Goal: Information Seeking & Learning: Learn about a topic

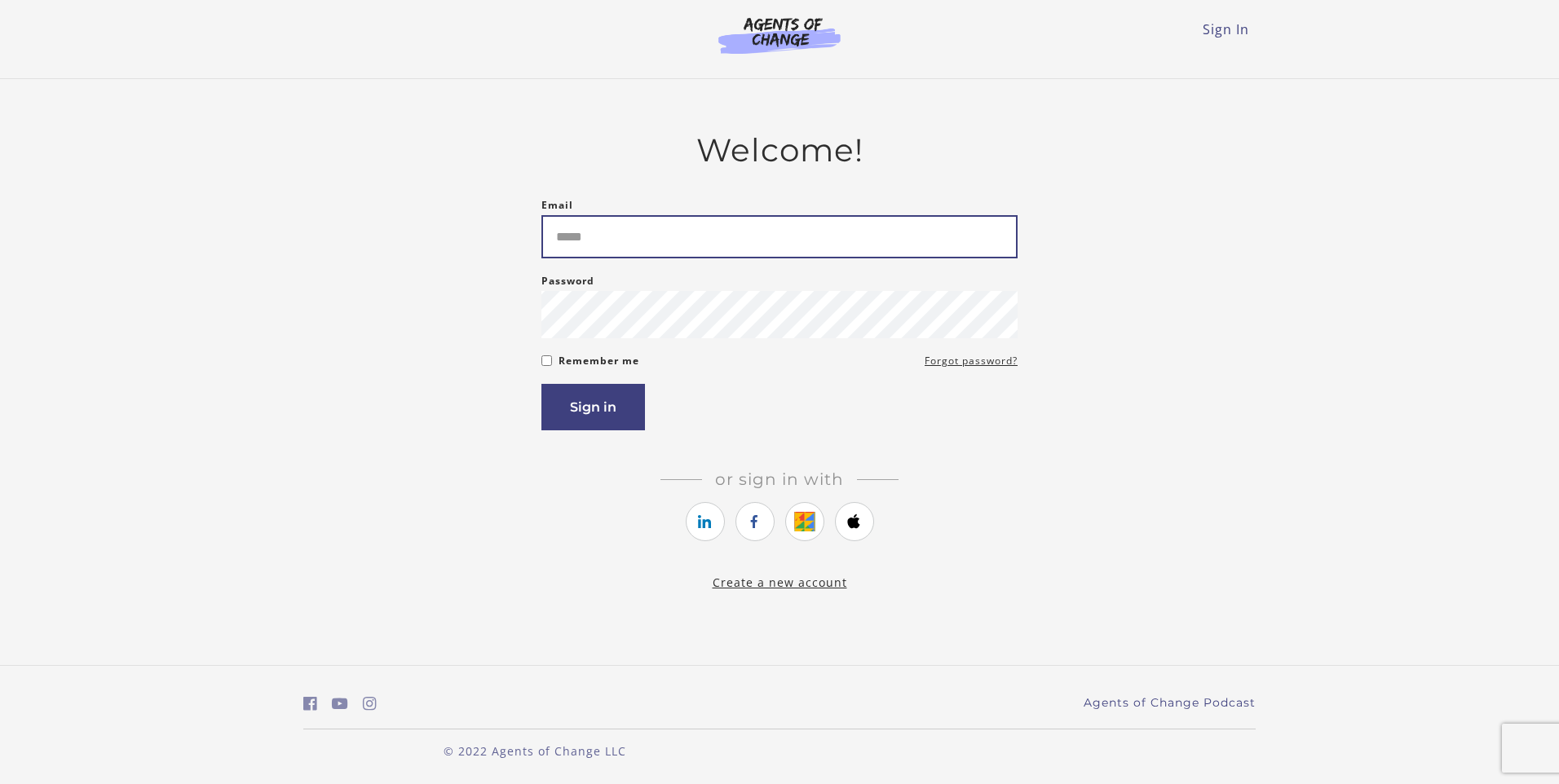
click at [610, 232] on input "Email" at bounding box center [780, 237] width 476 height 43
type input "**********"
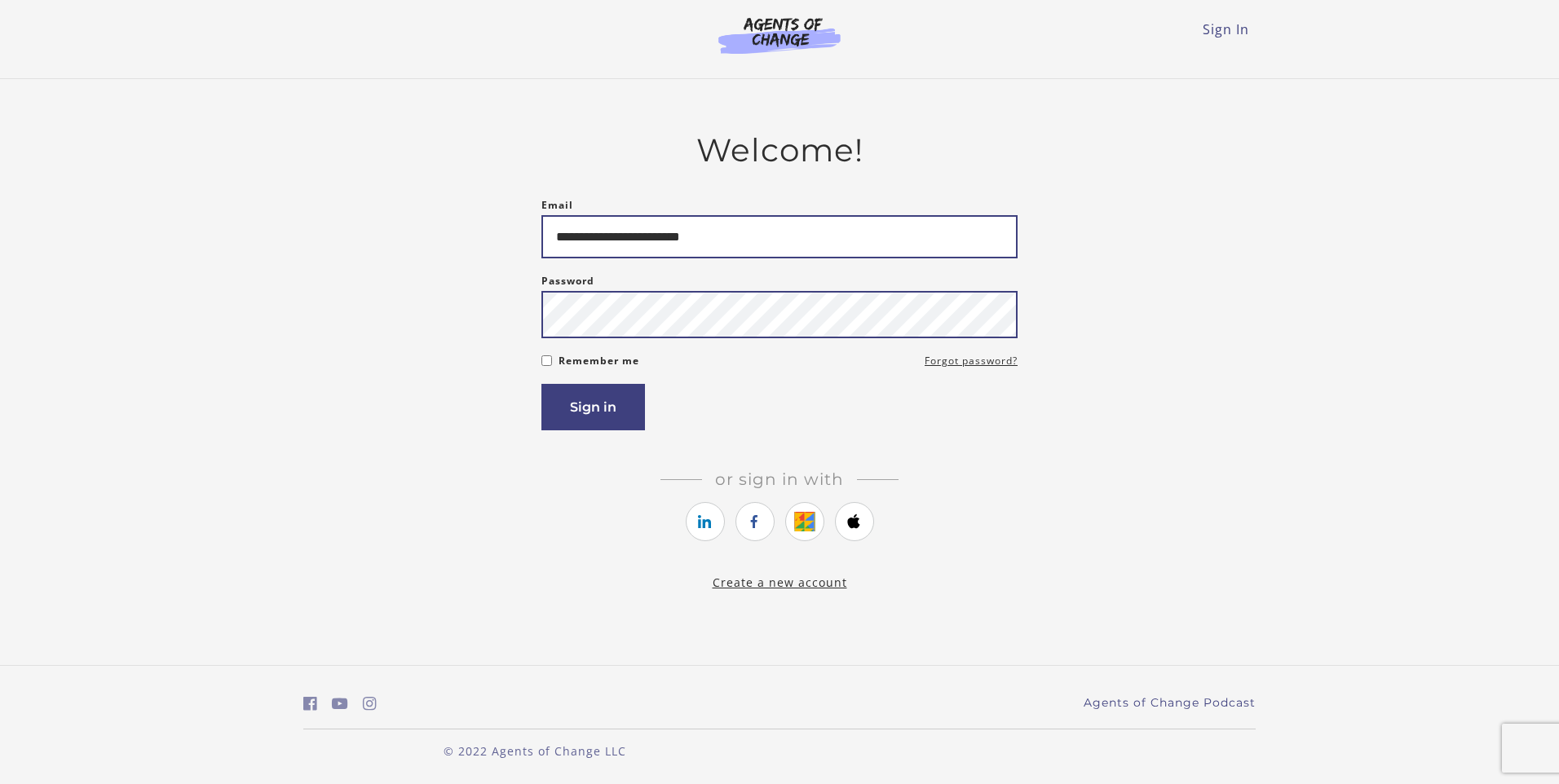
click at [542, 384] on button "Sign in" at bounding box center [594, 407] width 103 height 46
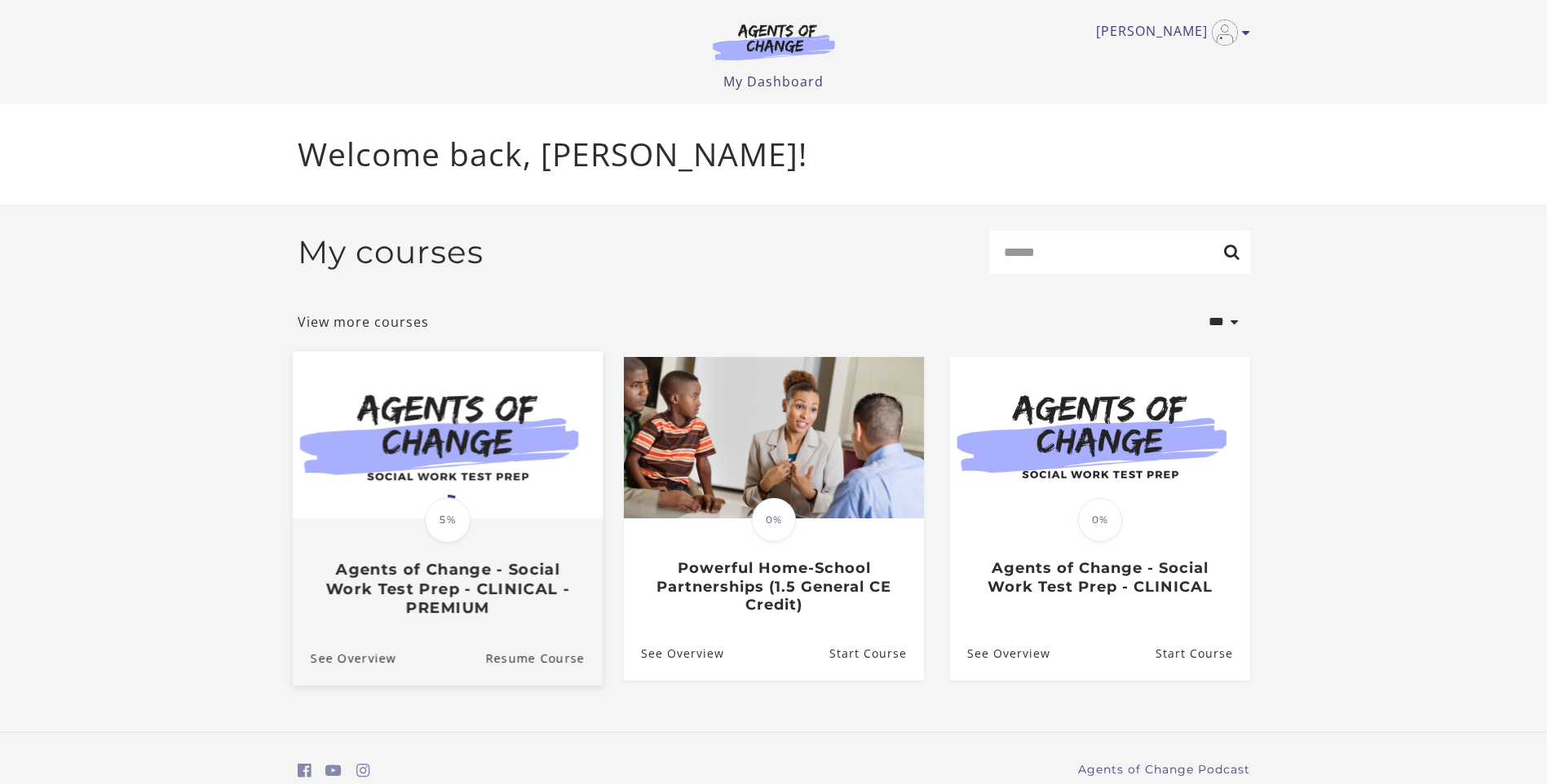
click at [469, 529] on span "5%" at bounding box center [447, 520] width 46 height 46
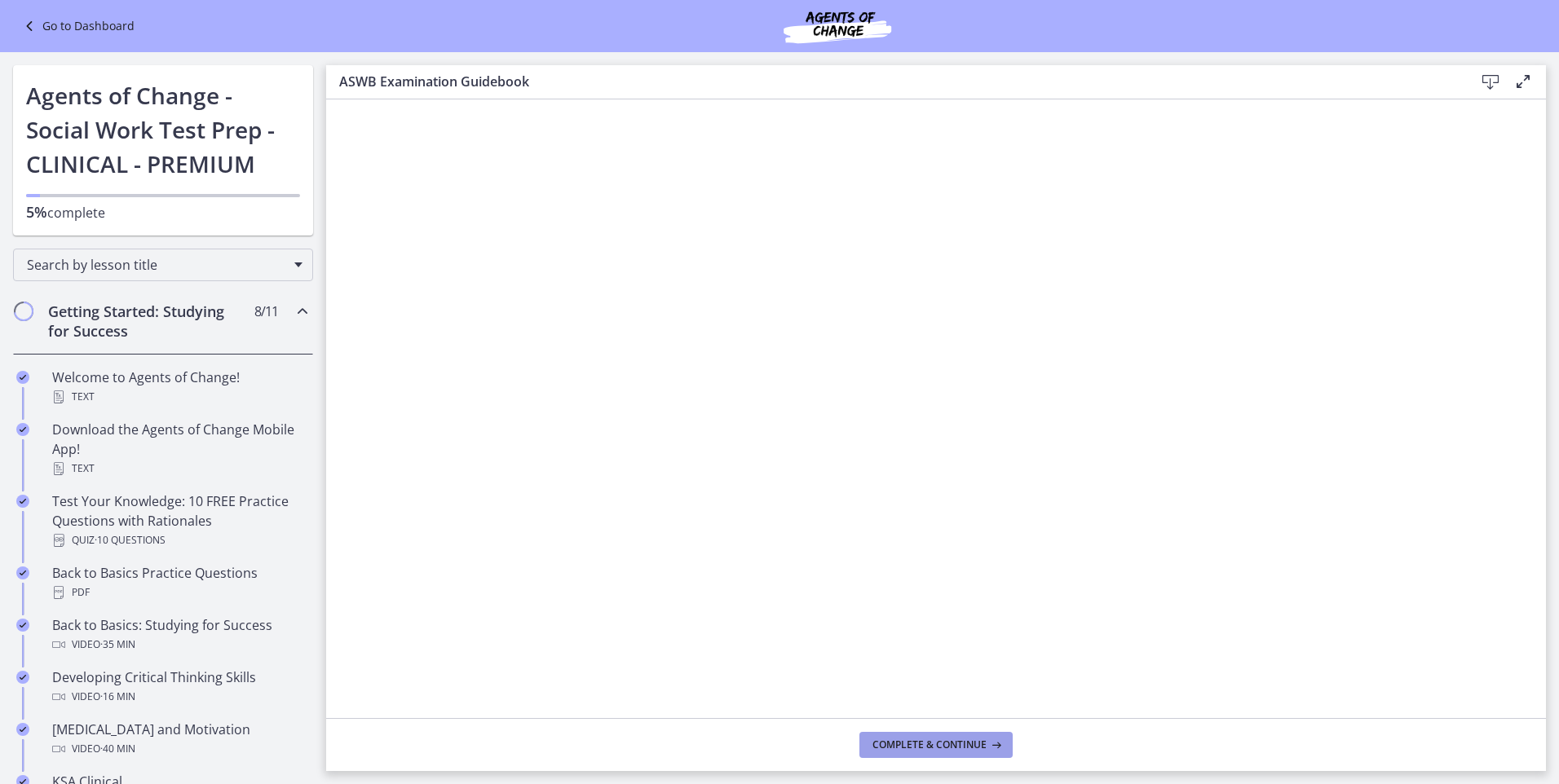
click at [972, 742] on span "Complete & continue" at bounding box center [930, 746] width 115 height 13
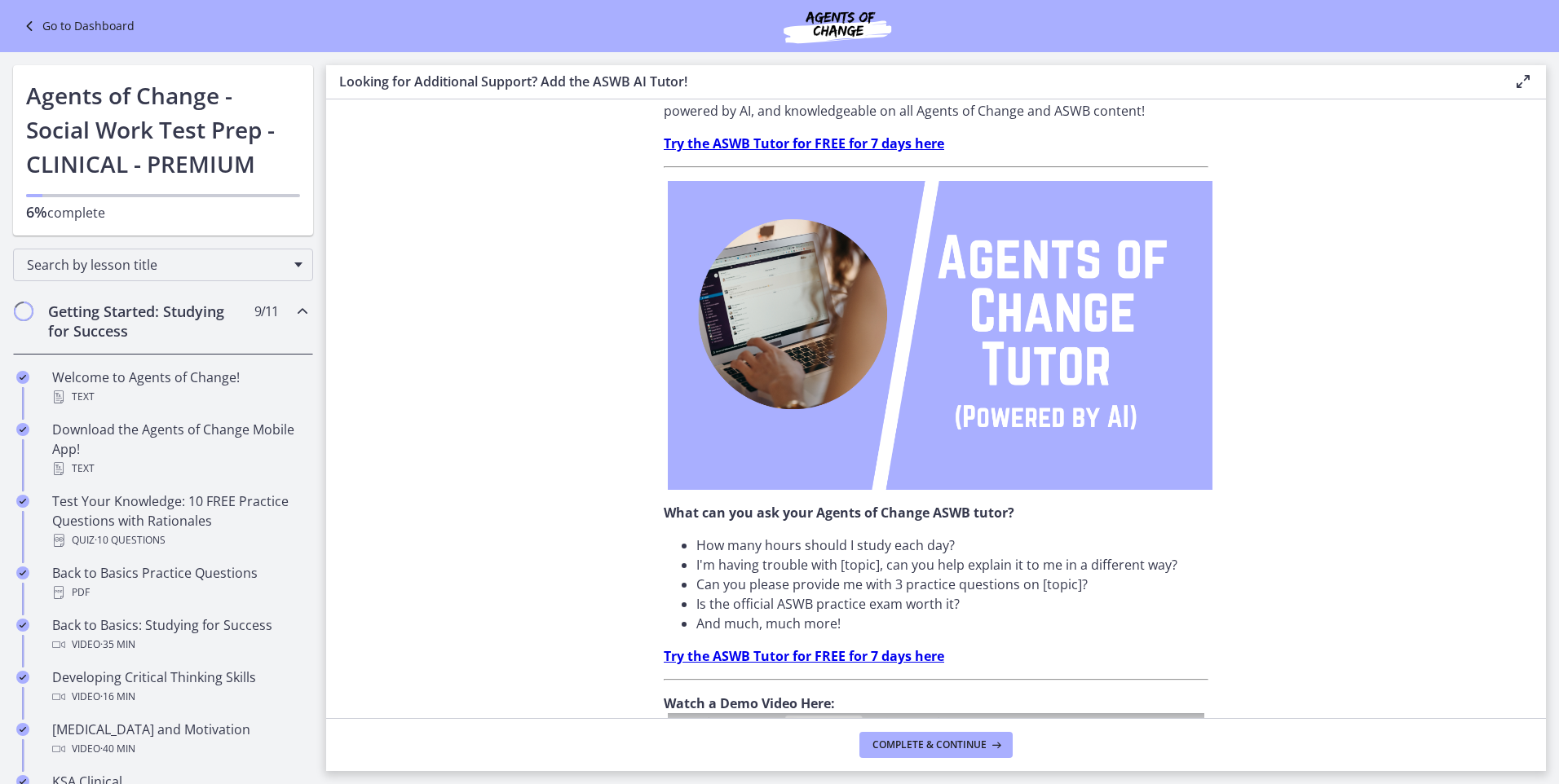
scroll to position [483, 0]
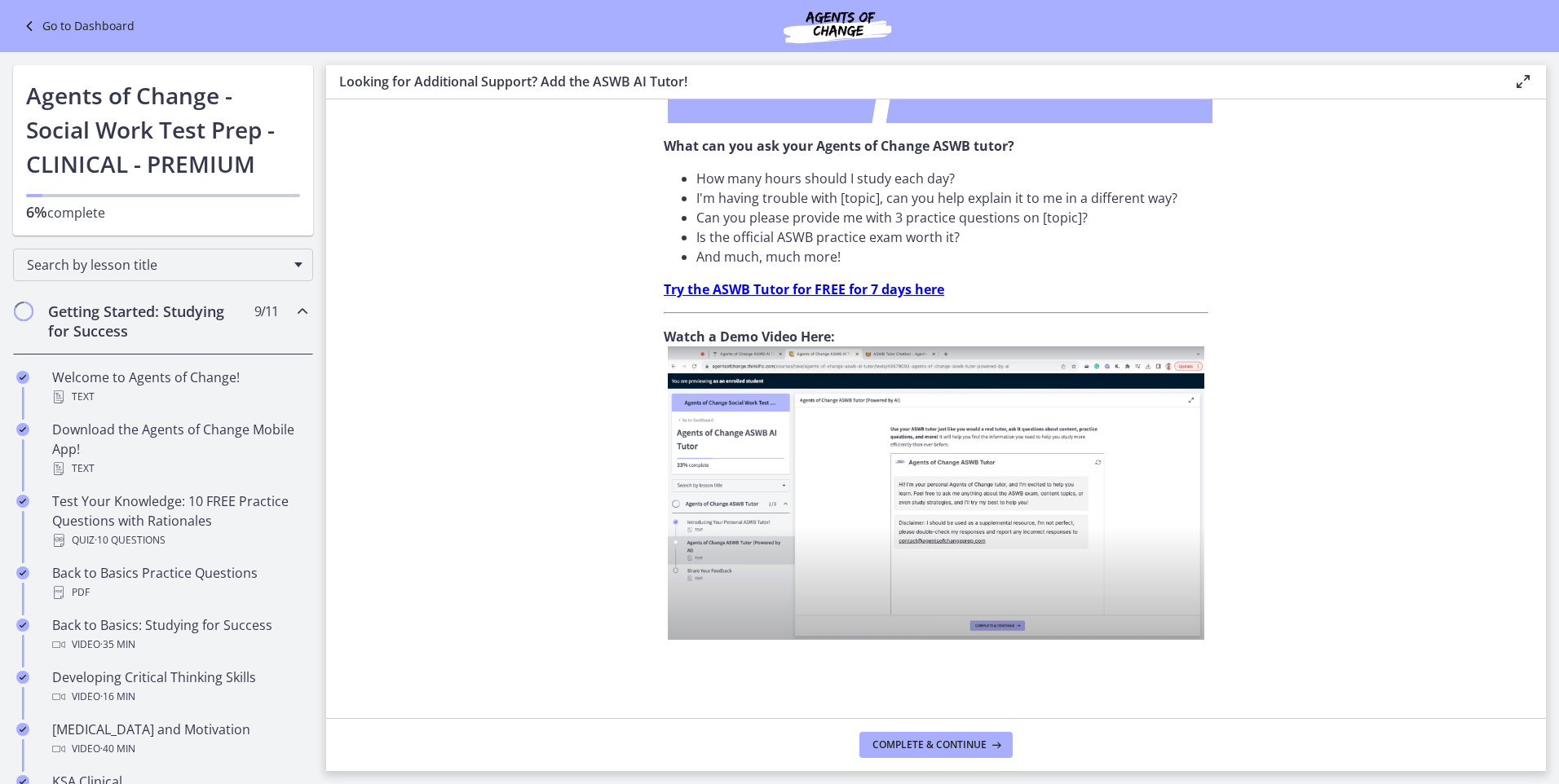
click at [1006, 560] on img at bounding box center [935, 493] width 536 height 294
